Goal: Navigation & Orientation: Find specific page/section

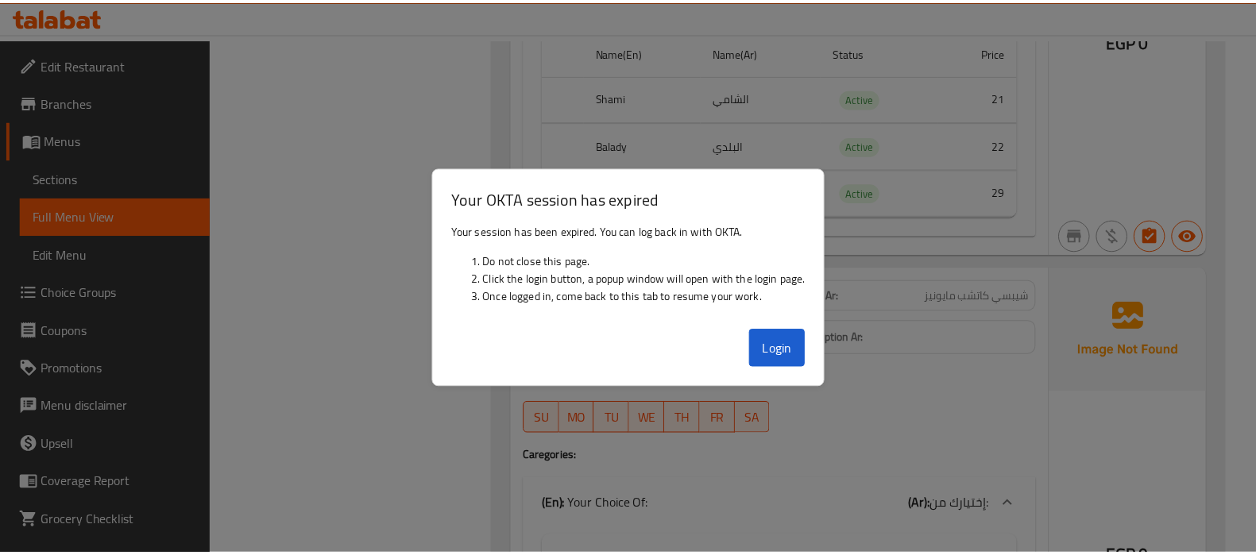
scroll to position [54305, 0]
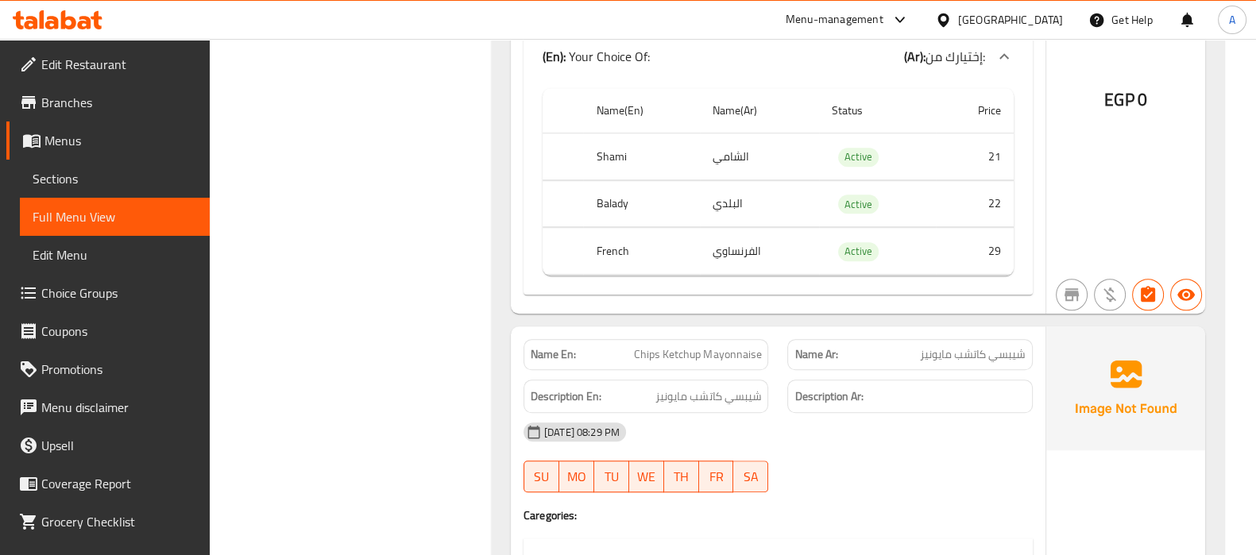
click at [1038, 16] on div "[GEOGRAPHIC_DATA]" at bounding box center [1010, 19] width 105 height 17
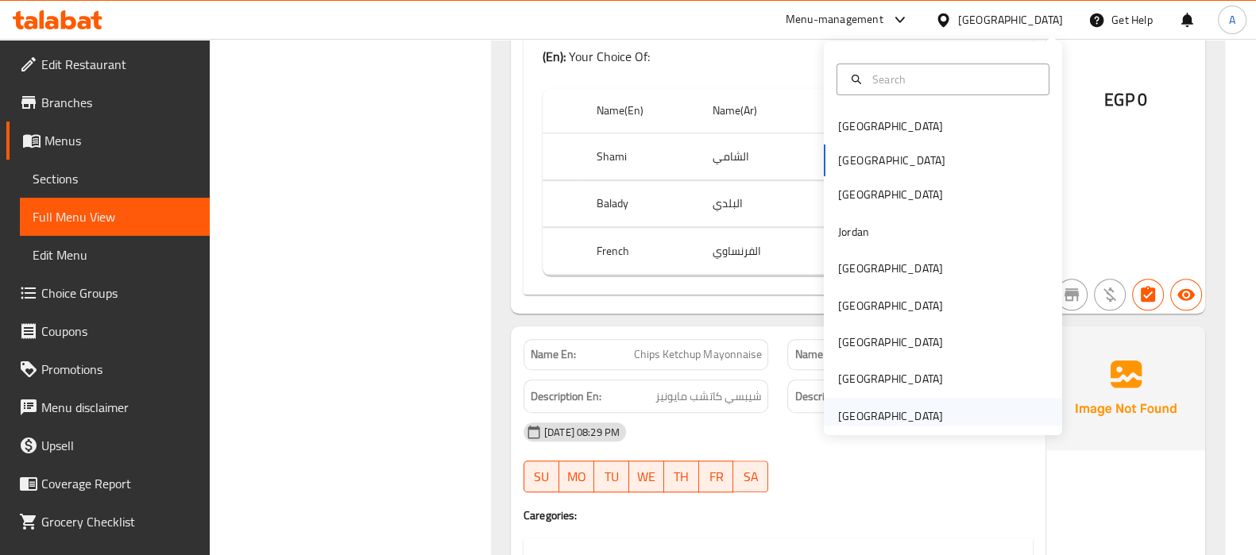
click at [923, 407] on div "[GEOGRAPHIC_DATA]" at bounding box center [890, 415] width 105 height 17
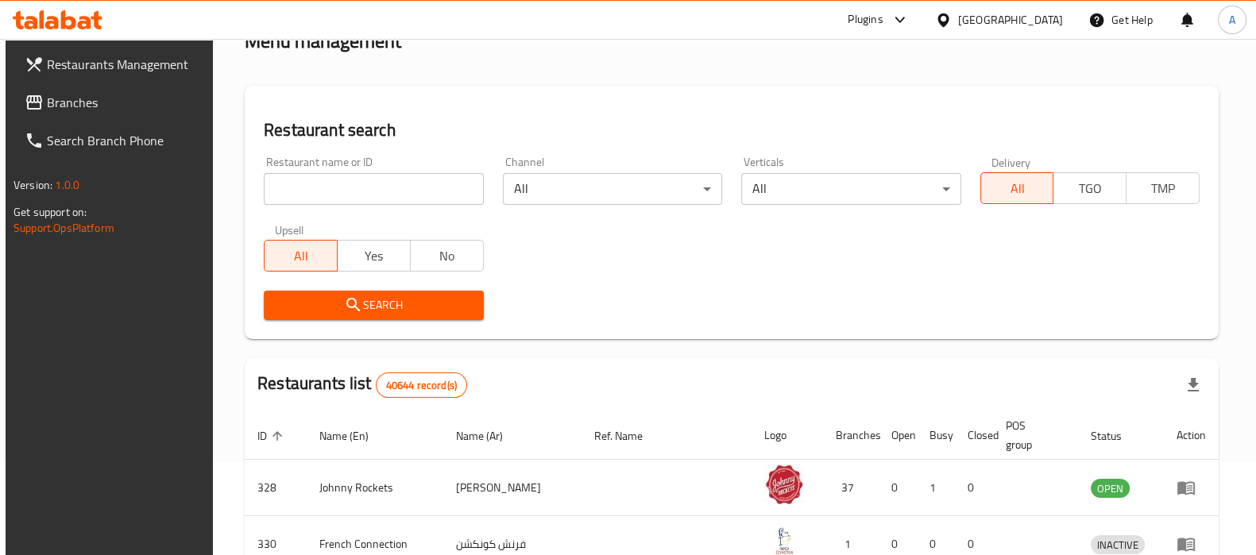
scroll to position [631, 0]
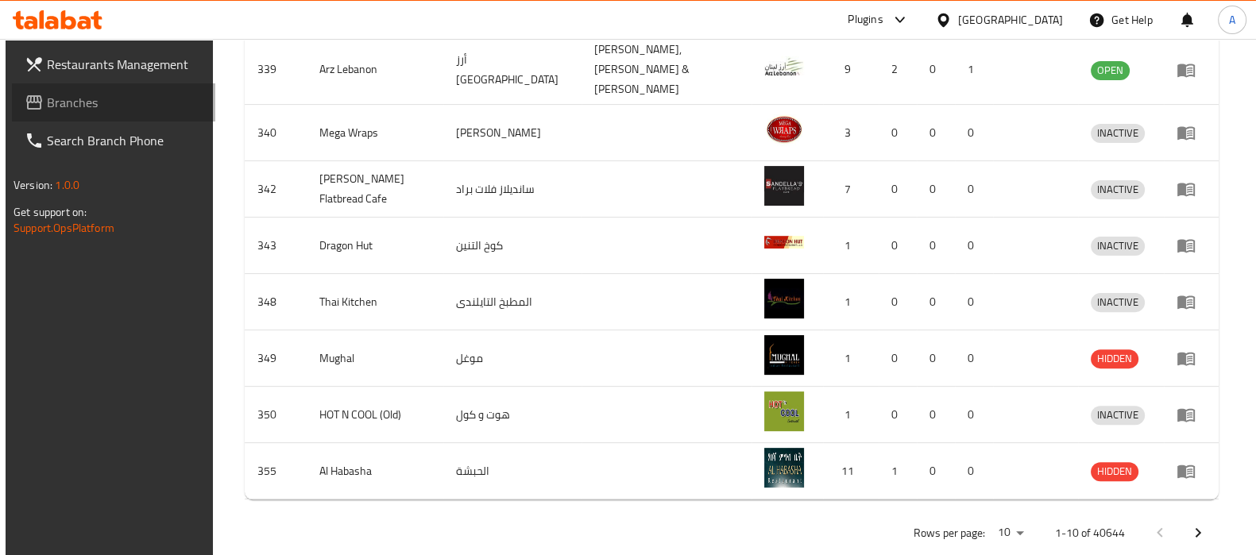
click at [110, 97] on span "Branches" at bounding box center [125, 102] width 156 height 19
